Goal: Communication & Community: Answer question/provide support

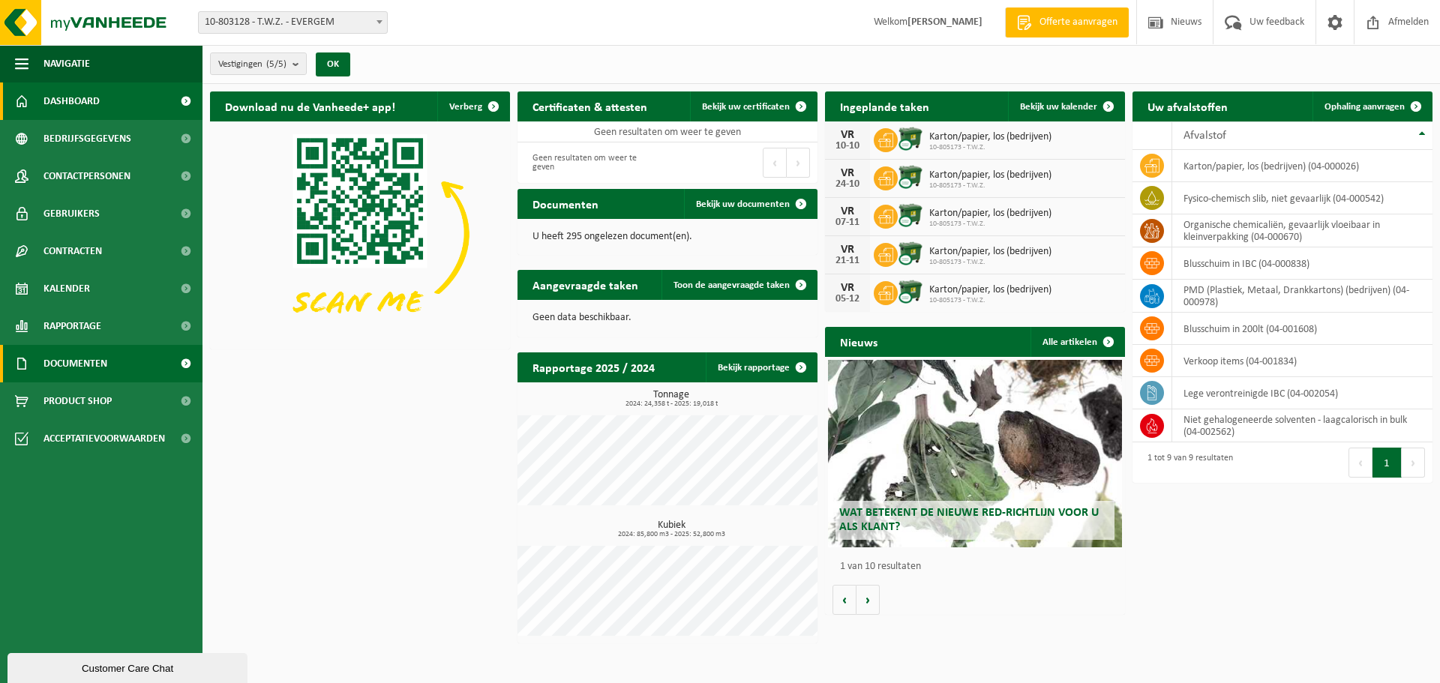
click at [94, 367] on span "Documenten" at bounding box center [76, 364] width 64 height 38
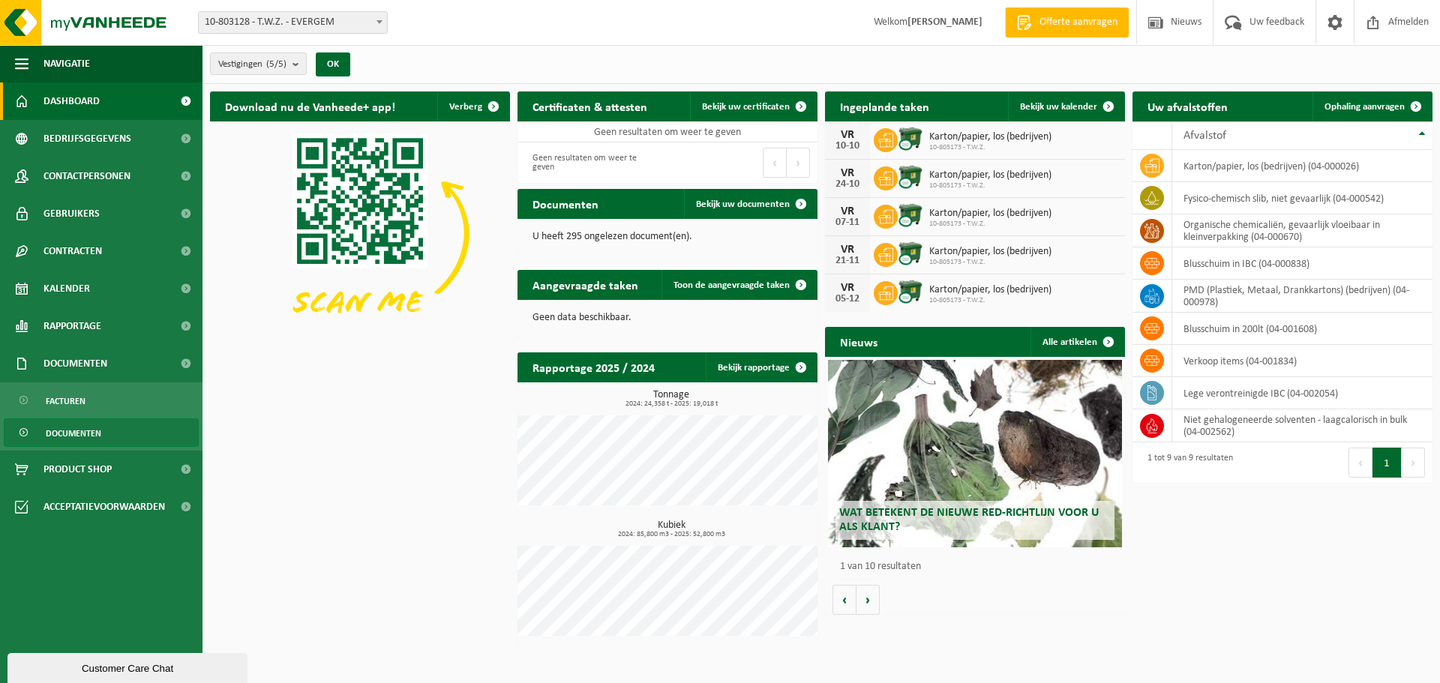
click at [102, 437] on link "Documenten" at bounding box center [101, 433] width 195 height 29
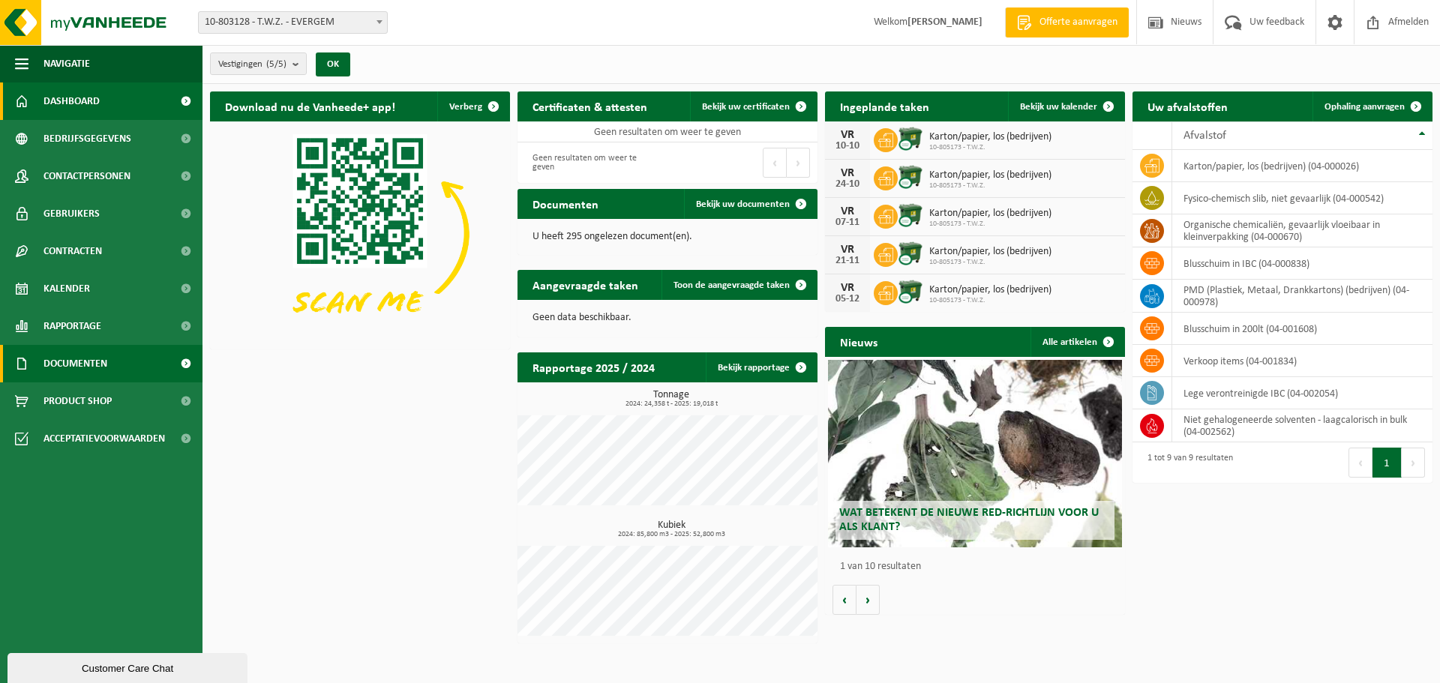
click at [96, 362] on span "Documenten" at bounding box center [76, 364] width 64 height 38
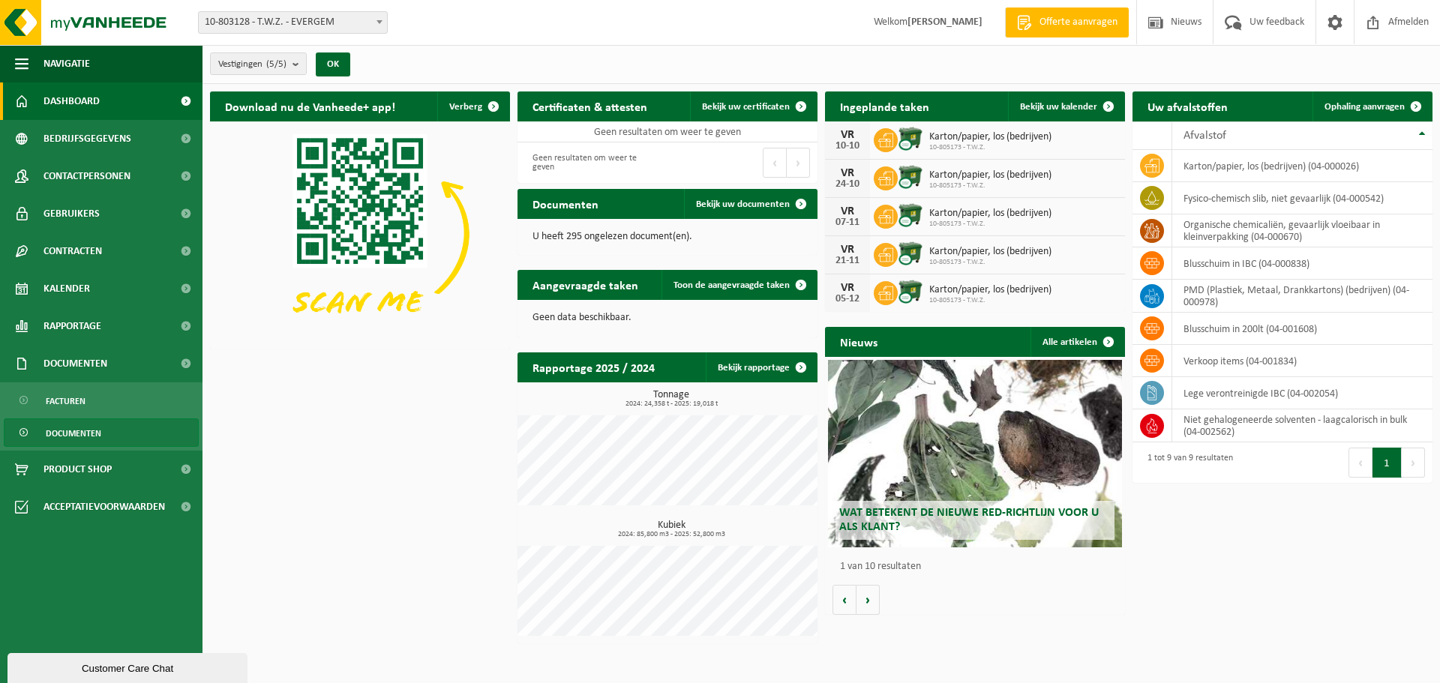
click at [87, 435] on span "Documenten" at bounding box center [74, 433] width 56 height 29
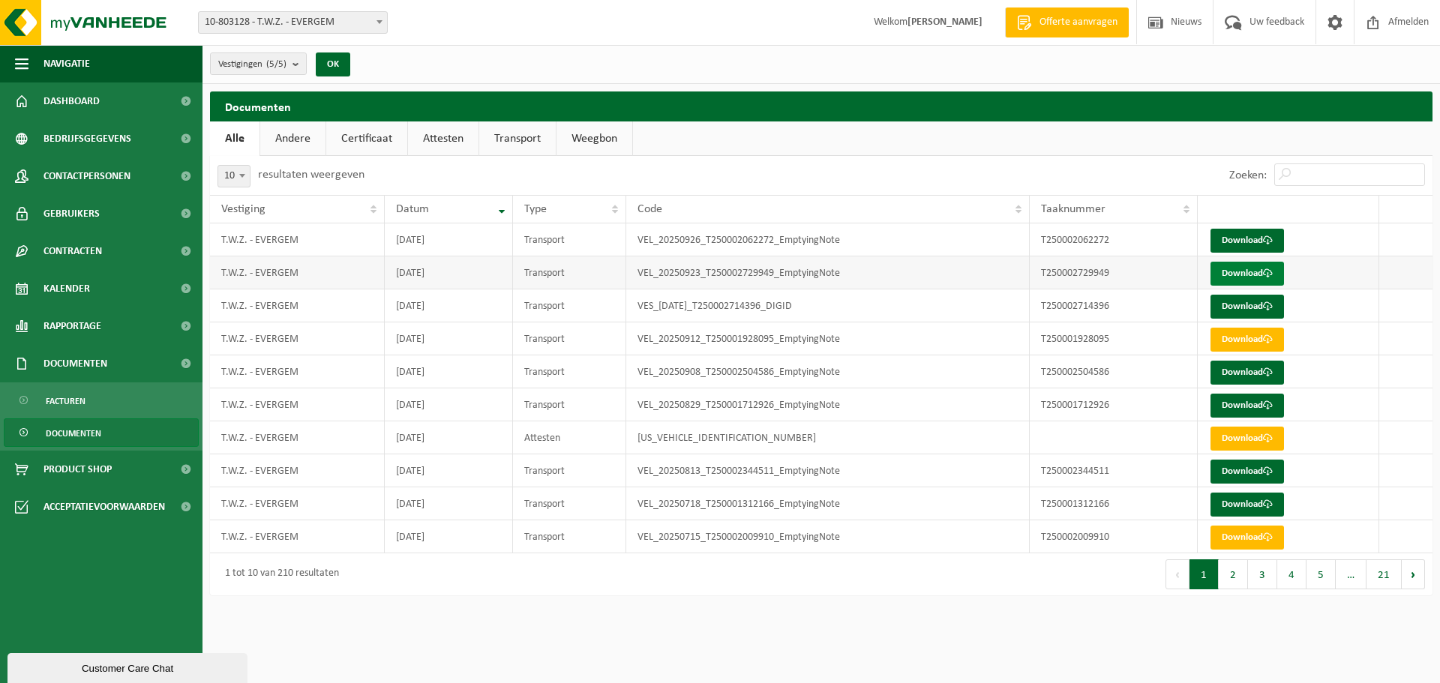
click at [1235, 278] on link "Download" at bounding box center [1248, 274] width 74 height 24
click at [1244, 274] on link "Download" at bounding box center [1248, 274] width 74 height 24
drag, startPoint x: 1118, startPoint y: 278, endPoint x: 1040, endPoint y: 276, distance: 78.8
click at [1040, 276] on td "T250002729949" at bounding box center [1114, 273] width 168 height 33
copy td "T250002729949"
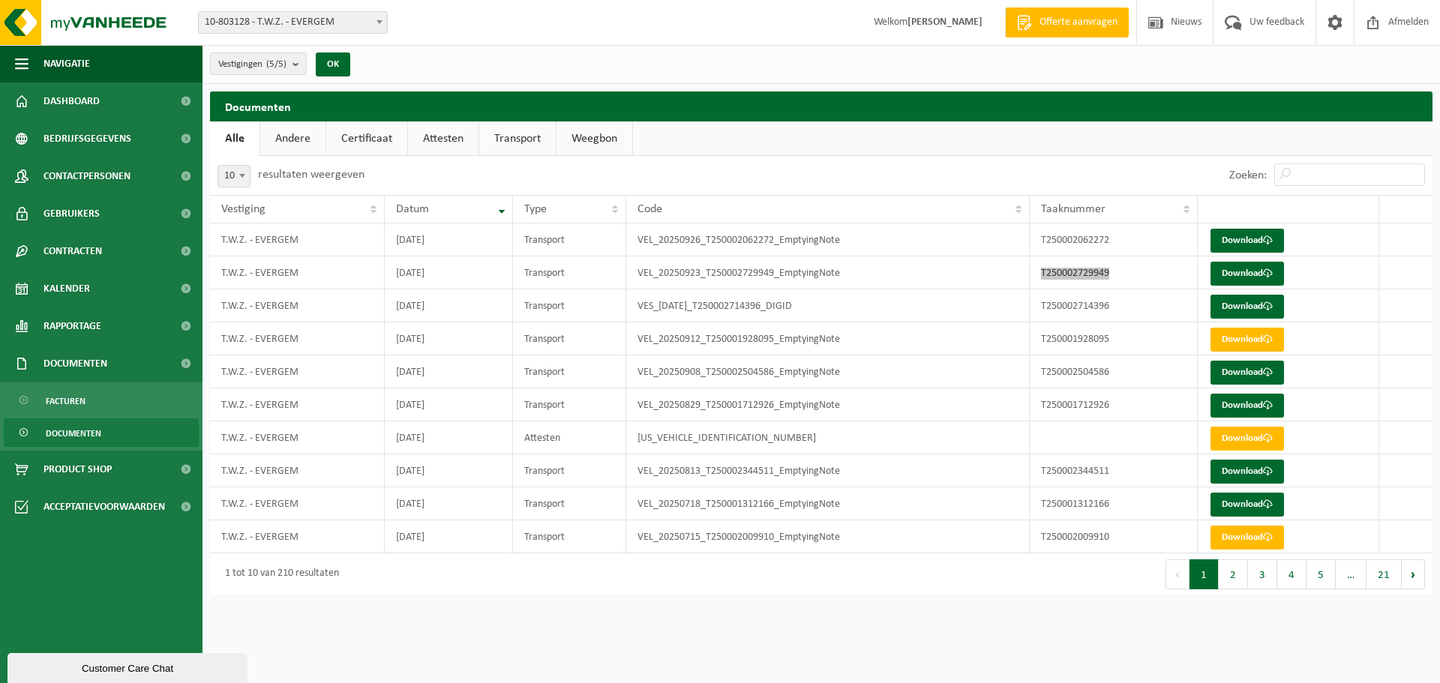
click at [174, 667] on div "Customer Care Chat" at bounding box center [128, 668] width 218 height 11
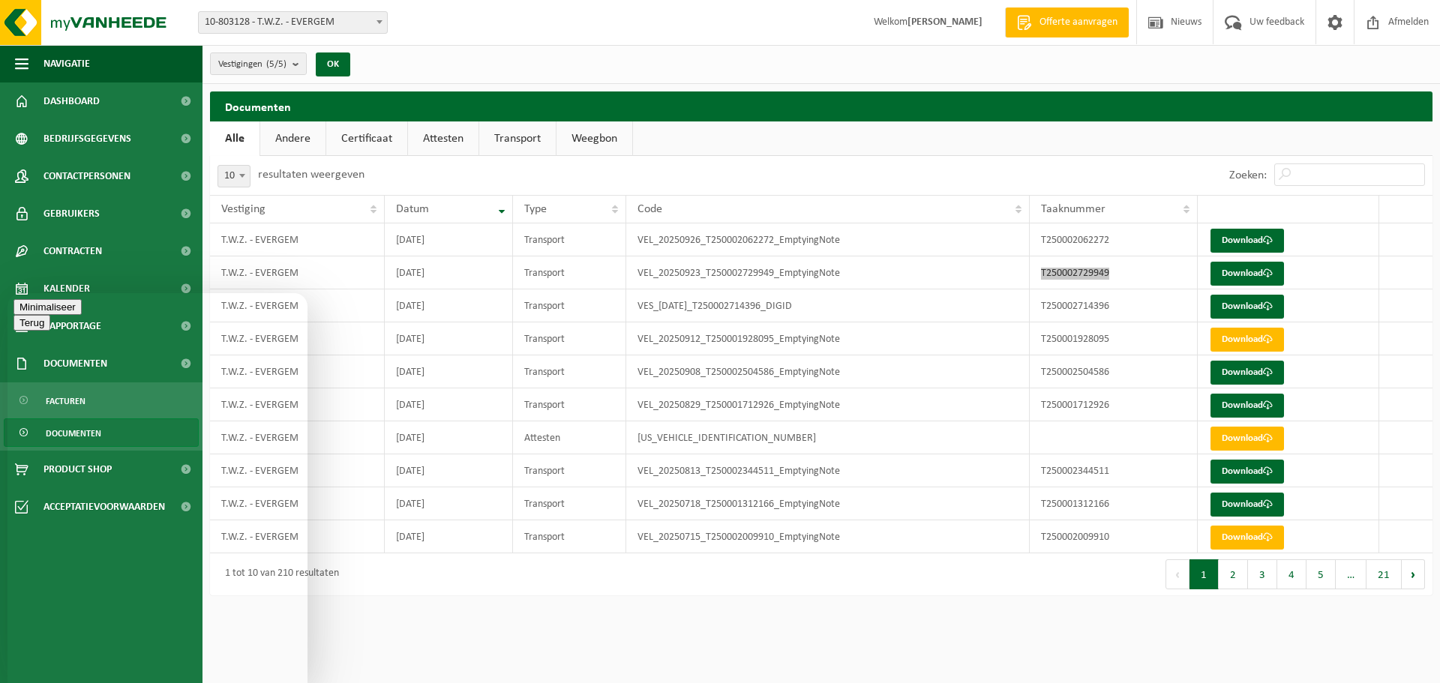
paste textarea "T250002729949"
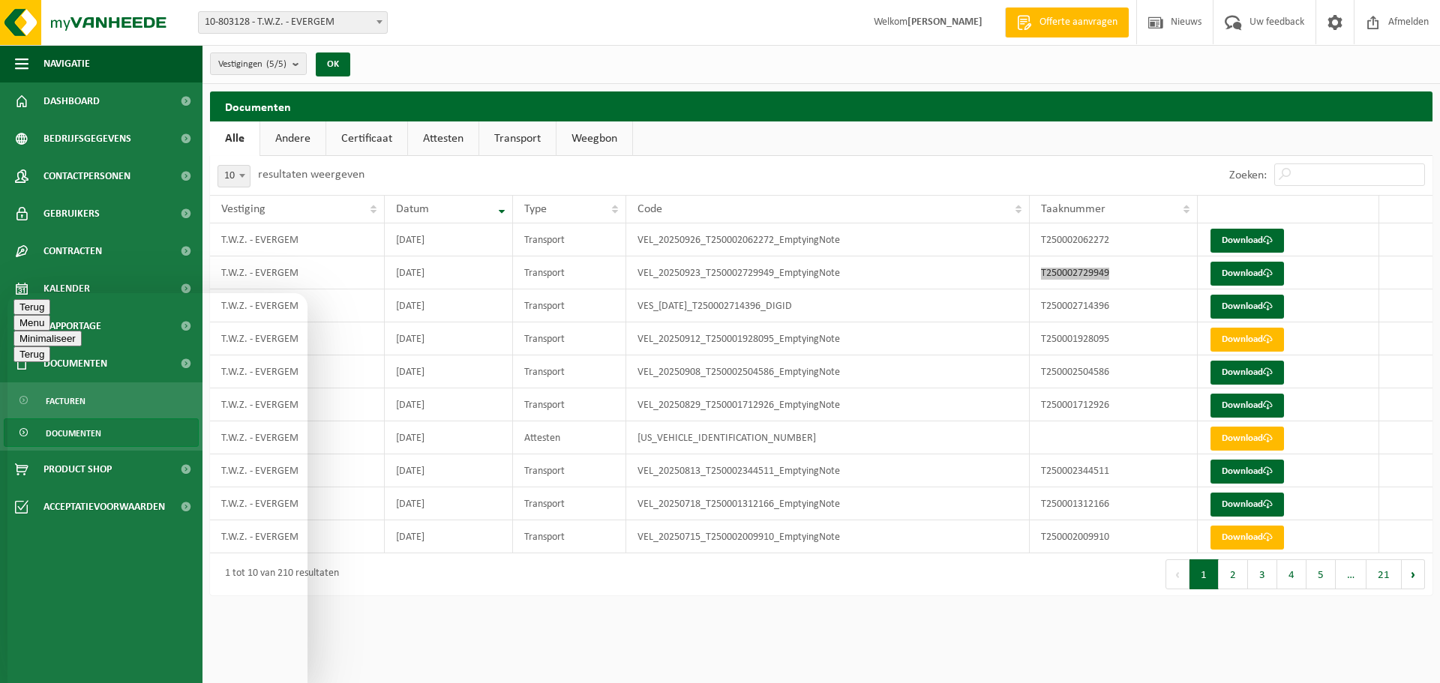
type textarea "Beste,T250002729949"
type textarea "z"
type textarea "sorry, ik was te snel :) zou het mogelijk zijn om ons de gewichten te bezorgen …"
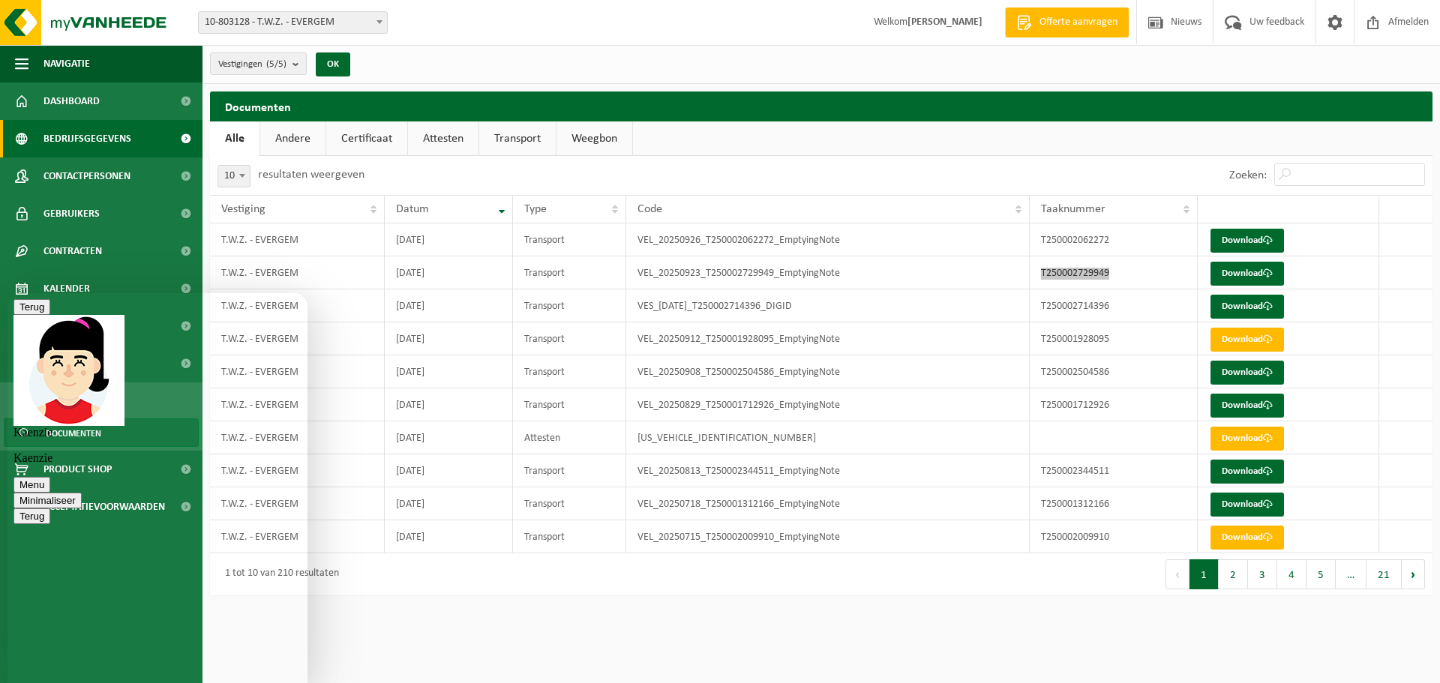
scroll to position [35, 0]
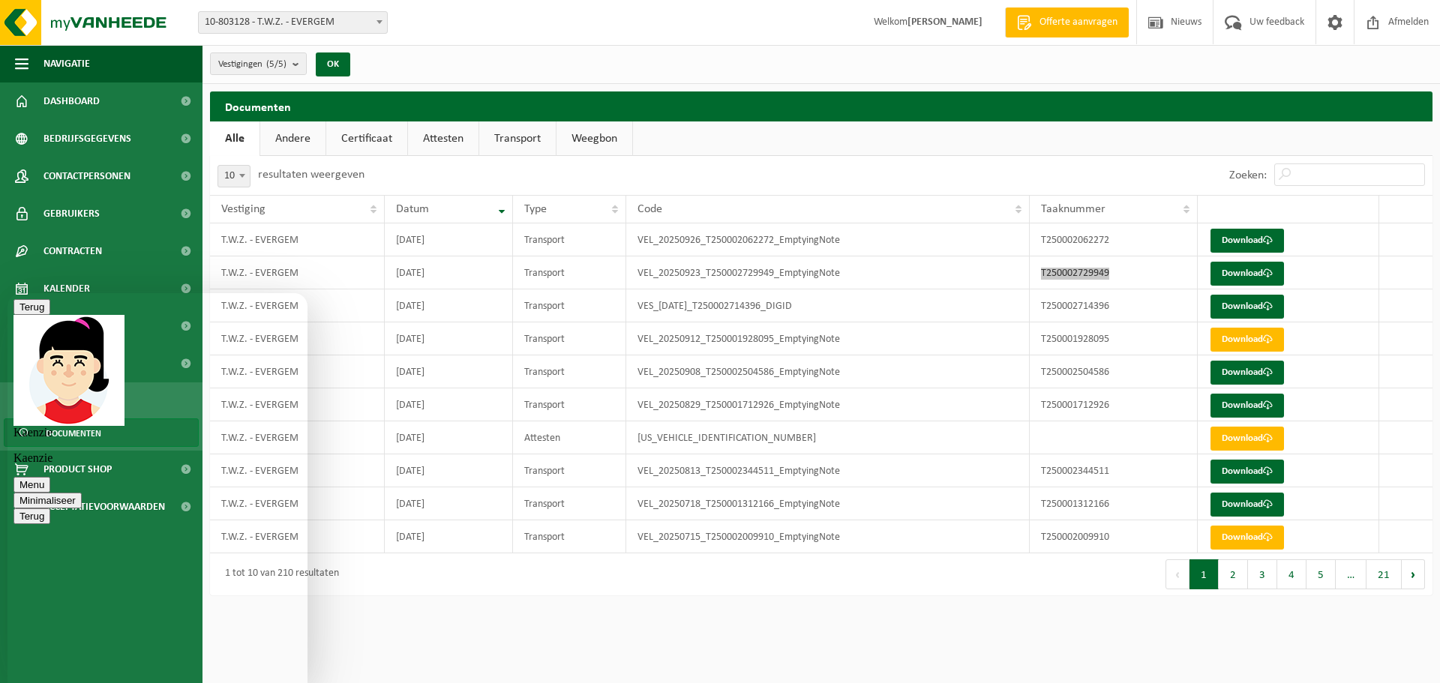
drag, startPoint x: 161, startPoint y: 664, endPoint x: 97, endPoint y: 665, distance: 63.8
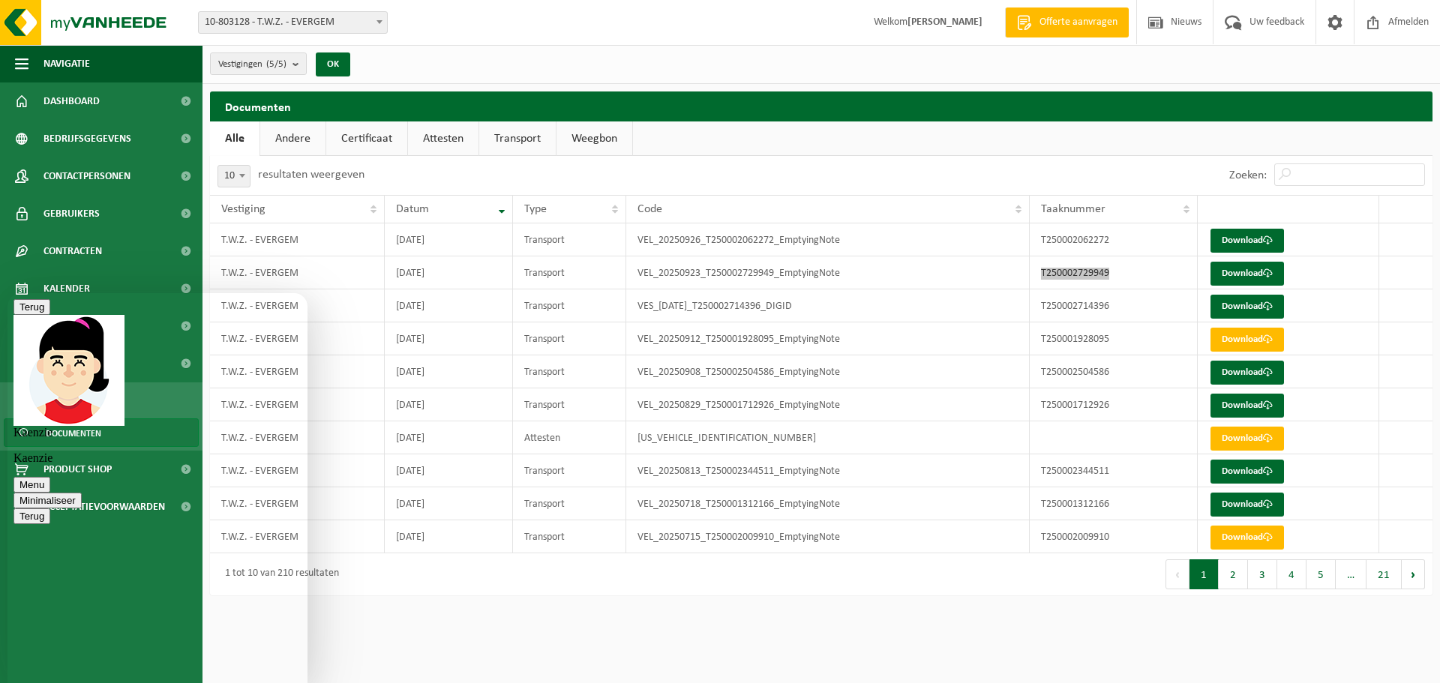
type textarea "Ah oei, ok, dan neem ik dit hier zo op in ons syteem. Bedankt om dit na te gaan."
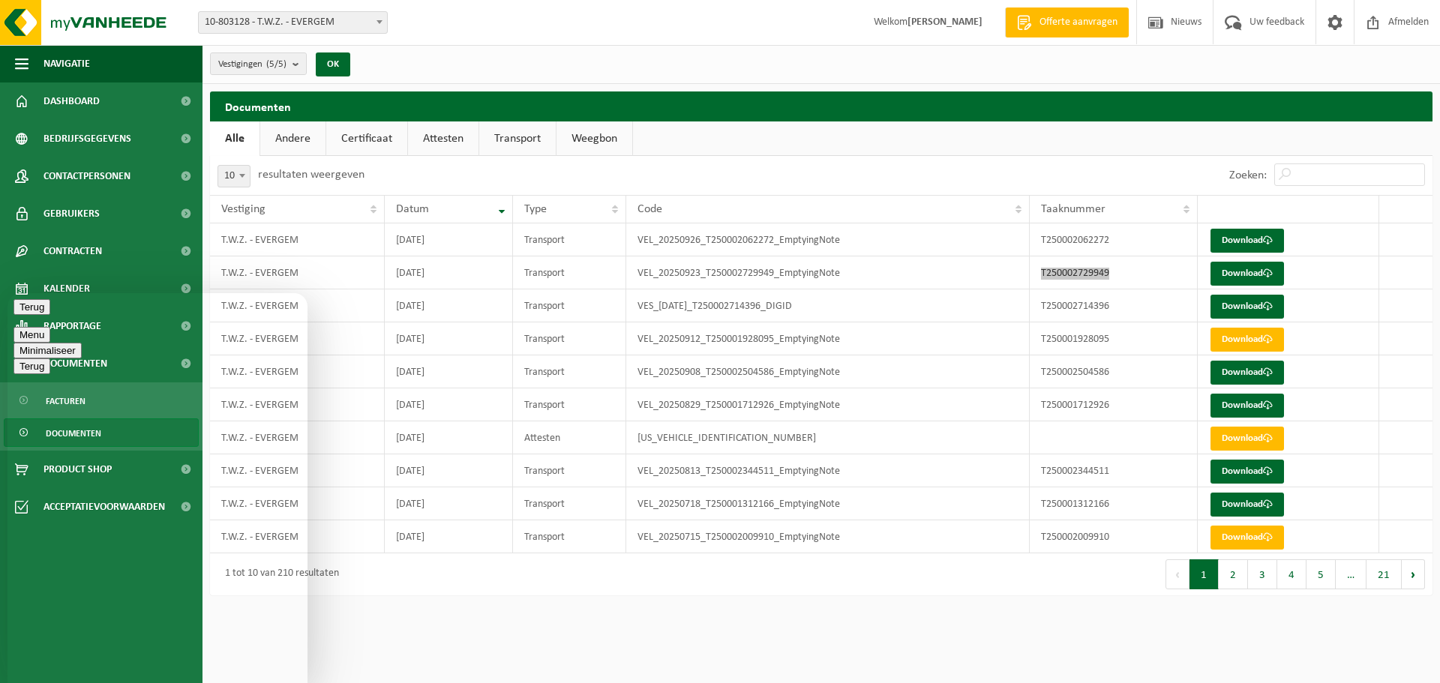
type textarea "Voor u ook :)"
click at [82, 343] on button "Minimaliseer" at bounding box center [48, 351] width 68 height 16
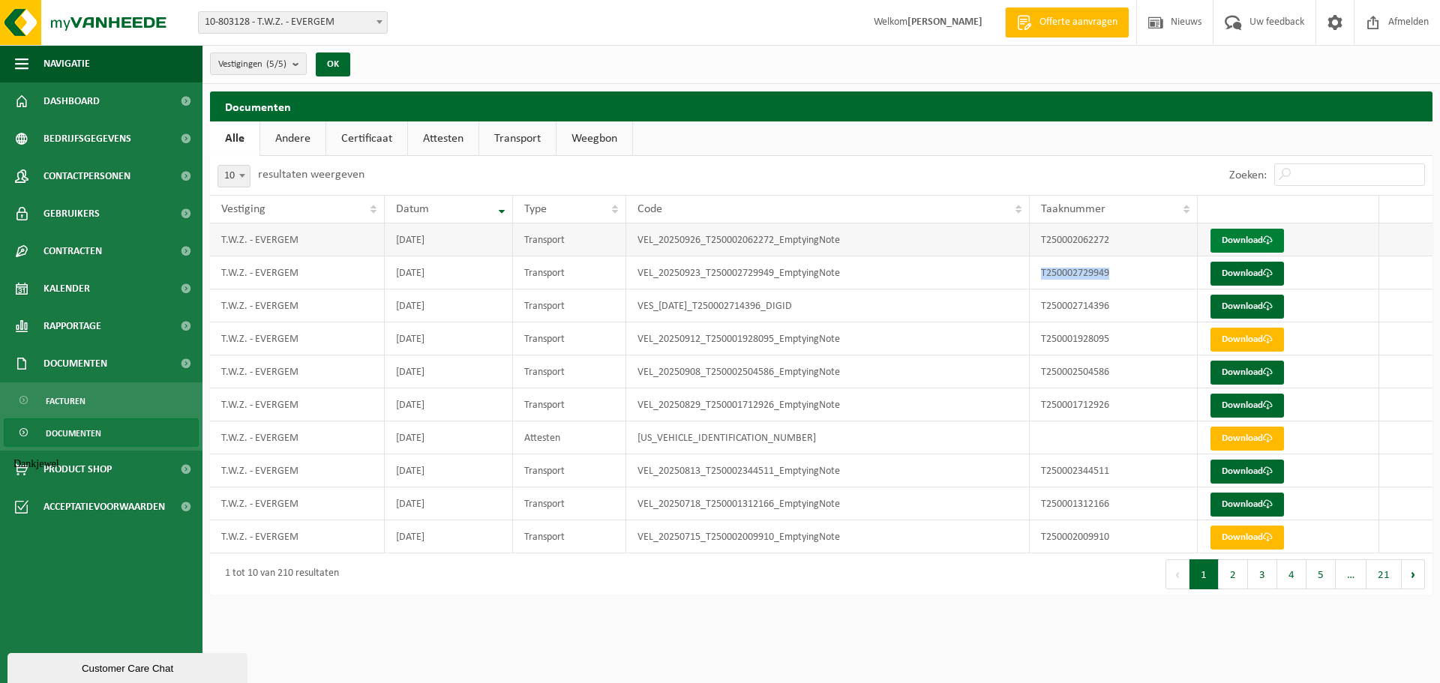
click at [1235, 244] on link "Download" at bounding box center [1248, 241] width 74 height 24
click at [1256, 242] on link "Download" at bounding box center [1248, 241] width 74 height 24
click at [184, 666] on div "Customer Care Chat" at bounding box center [128, 668] width 218 height 11
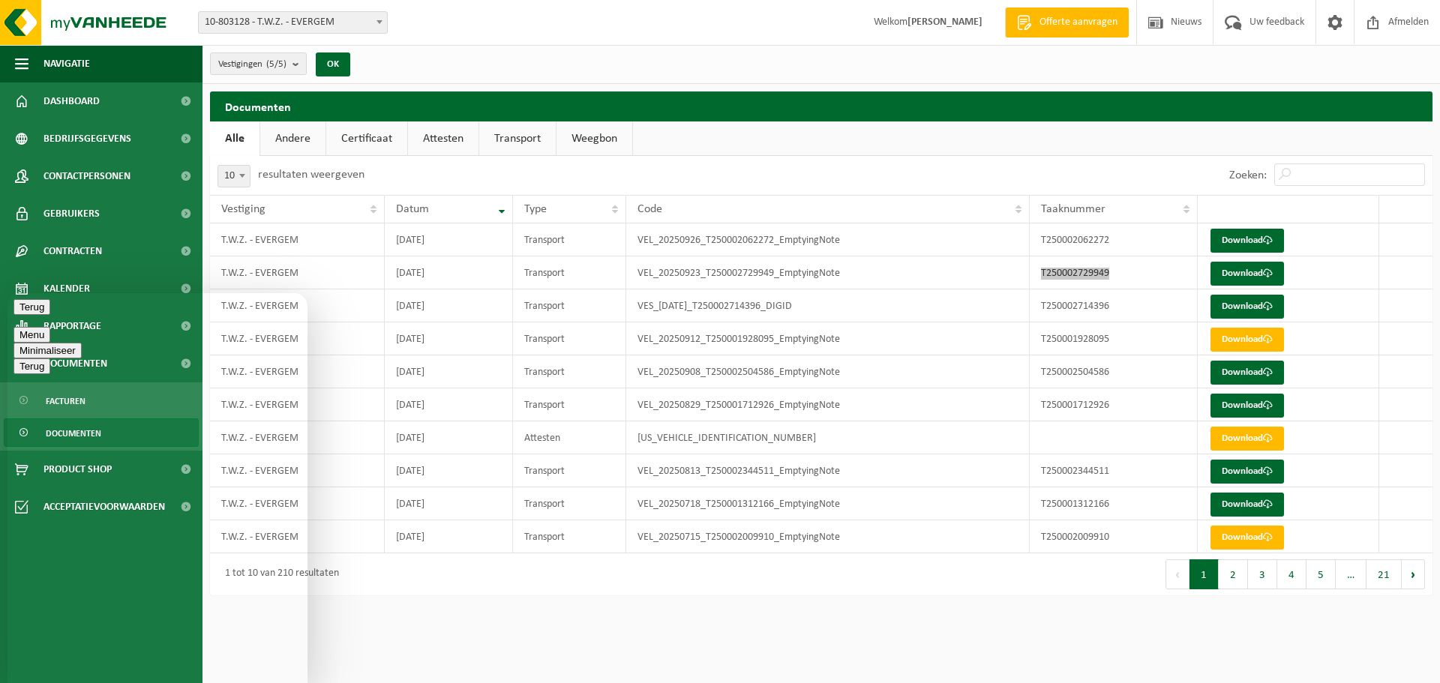
scroll to position [125, 0]
click at [82, 343] on button "Minimaliseer" at bounding box center [48, 351] width 68 height 16
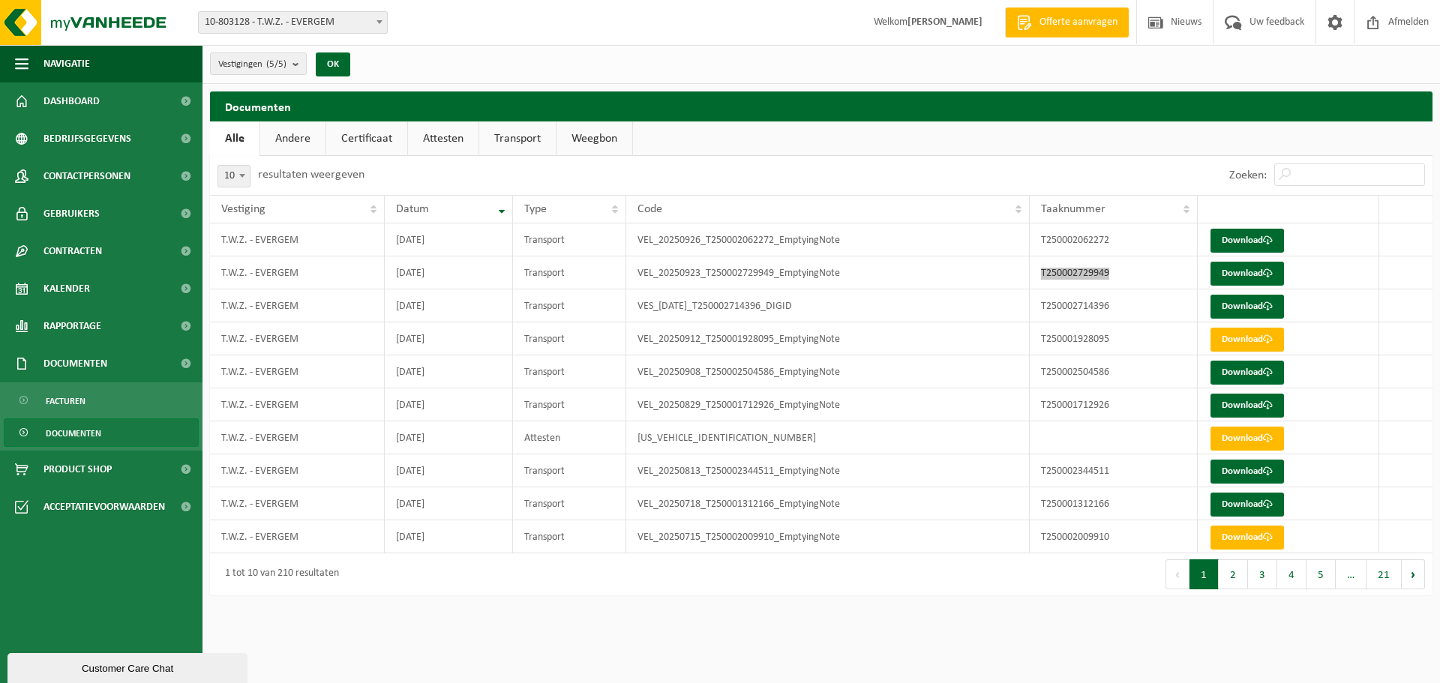
click at [164, 674] on div "Customer Care Chat" at bounding box center [128, 668] width 218 height 11
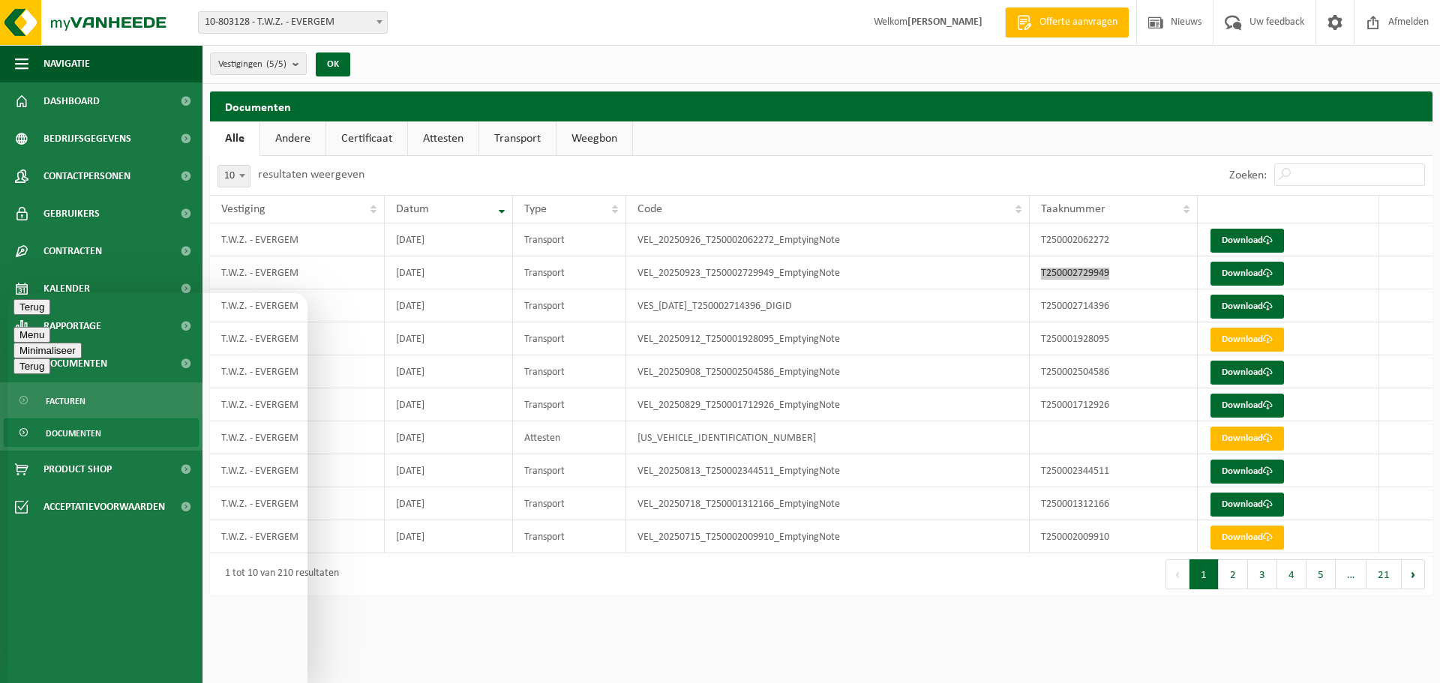
scroll to position [0, 0]
click at [82, 343] on button "Minimaliseer" at bounding box center [48, 351] width 68 height 16
